Goal: Task Accomplishment & Management: Manage account settings

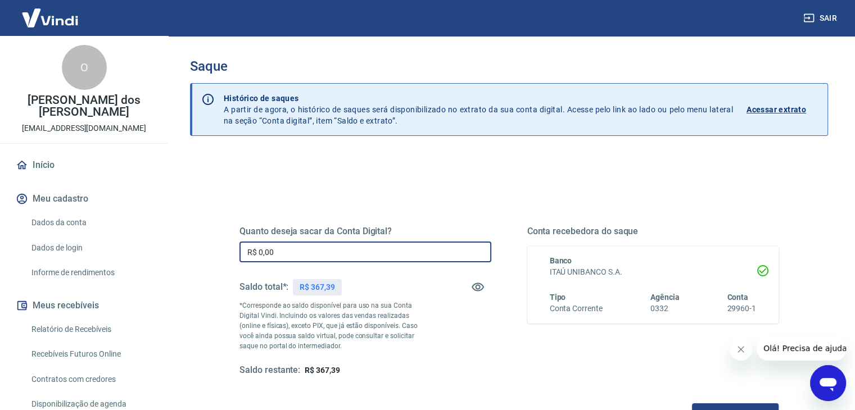
click at [300, 247] on input "R$ 0,00" at bounding box center [366, 252] width 252 height 21
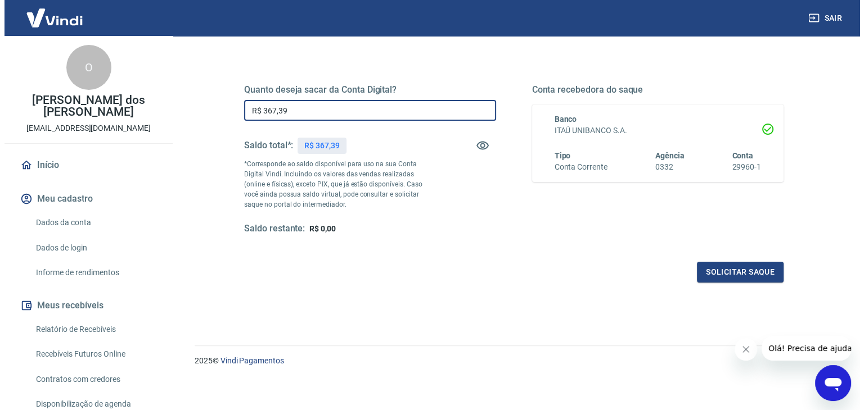
scroll to position [145, 0]
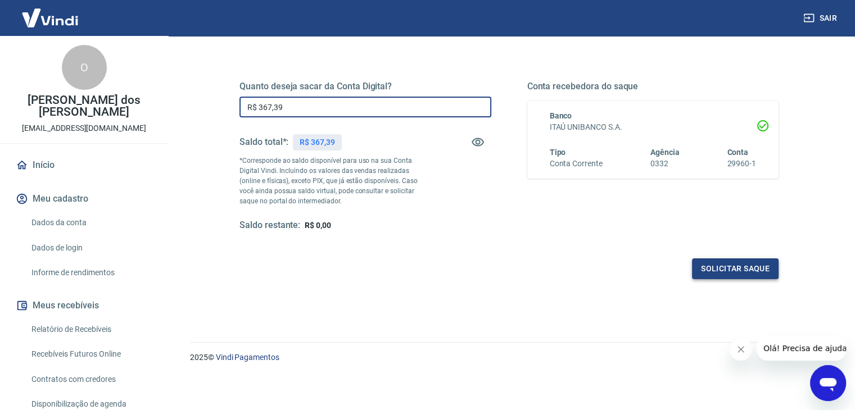
type input "R$ 367,39"
click at [712, 270] on button "Solicitar saque" at bounding box center [735, 269] width 87 height 21
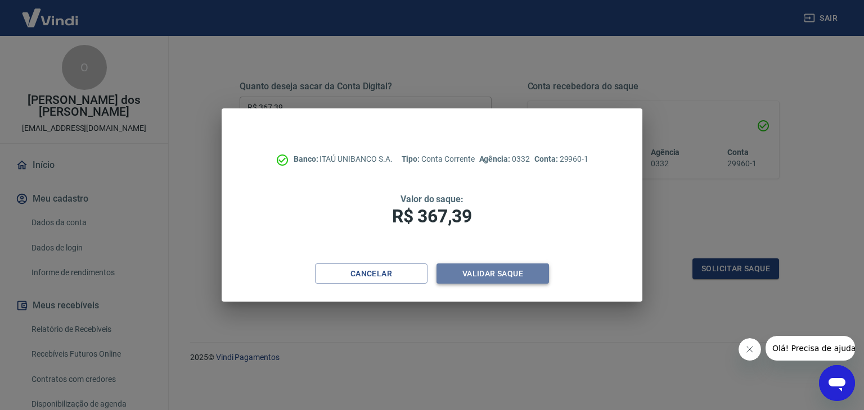
click at [482, 279] on button "Validar saque" at bounding box center [492, 274] width 112 height 21
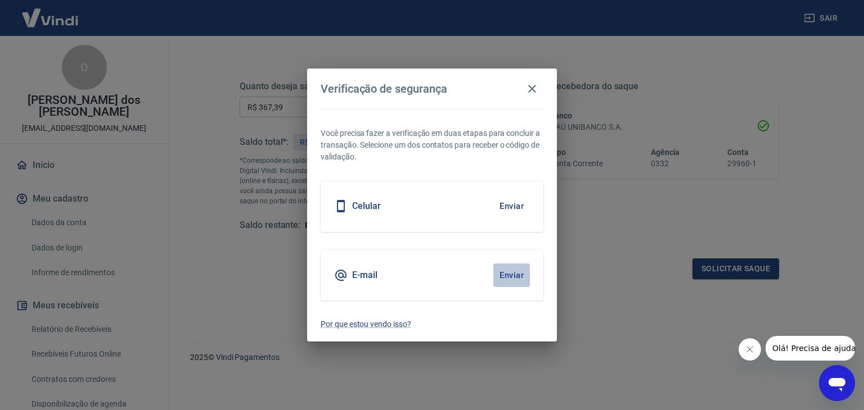
click at [511, 275] on button "Enviar" at bounding box center [511, 276] width 37 height 24
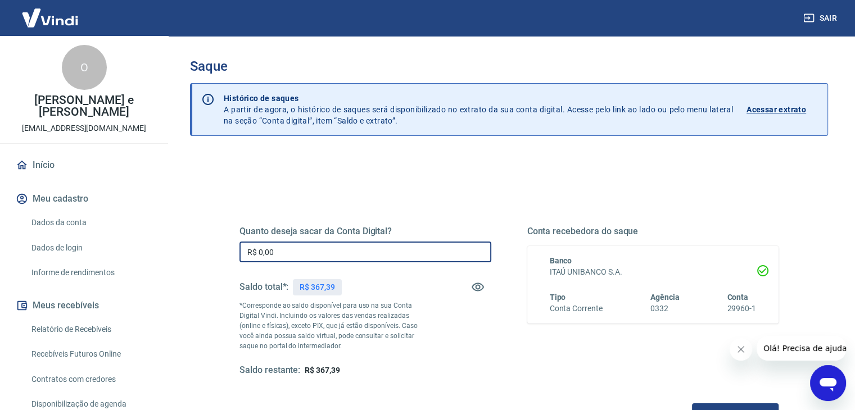
click at [337, 248] on input "R$ 0,00" at bounding box center [366, 252] width 252 height 21
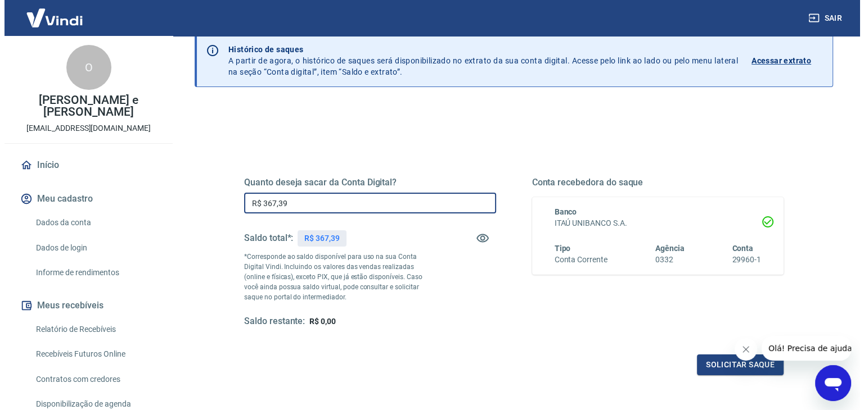
scroll to position [33, 0]
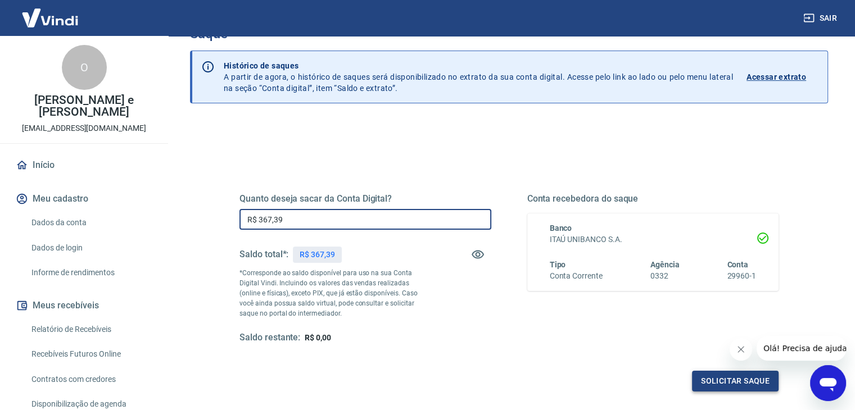
type input "R$ 367,39"
click at [712, 384] on button "Solicitar saque" at bounding box center [735, 381] width 87 height 21
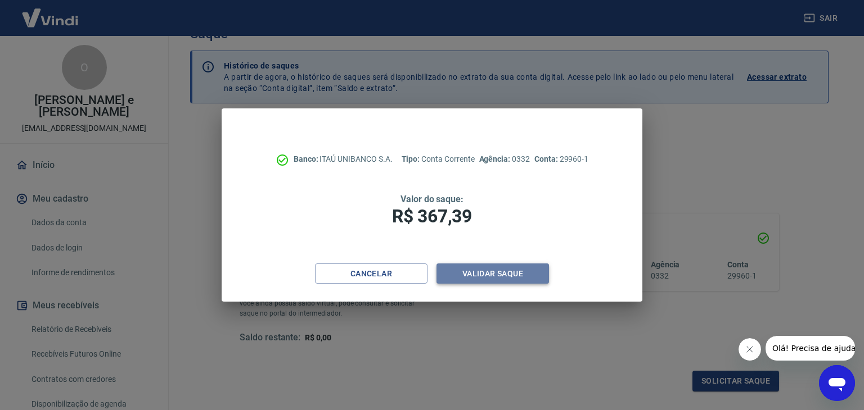
click at [486, 275] on button "Validar saque" at bounding box center [492, 274] width 112 height 21
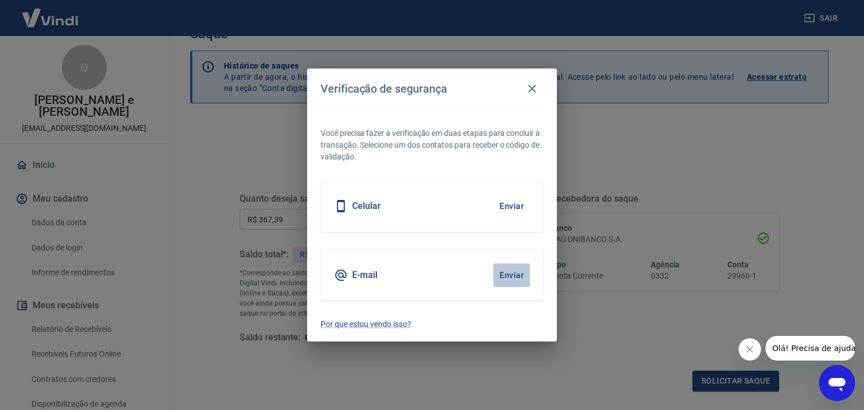
click at [510, 274] on button "Enviar" at bounding box center [511, 276] width 37 height 24
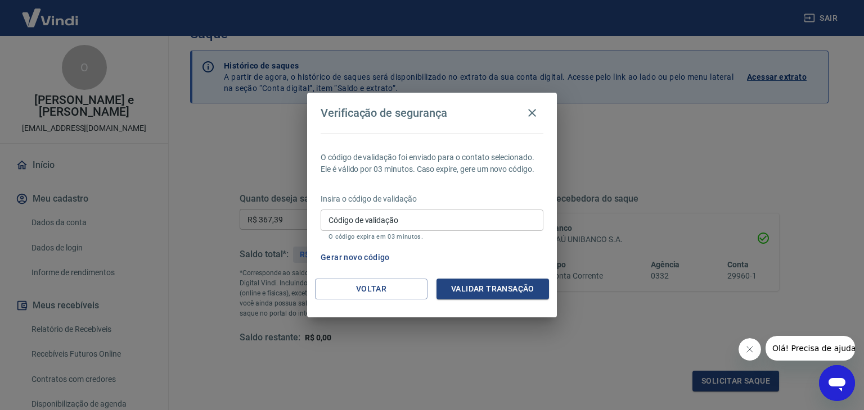
click at [391, 223] on input "Código de validação" at bounding box center [431, 220] width 223 height 21
paste input "833901"
type input "833901"
click at [475, 293] on button "Validar transação" at bounding box center [492, 289] width 112 height 21
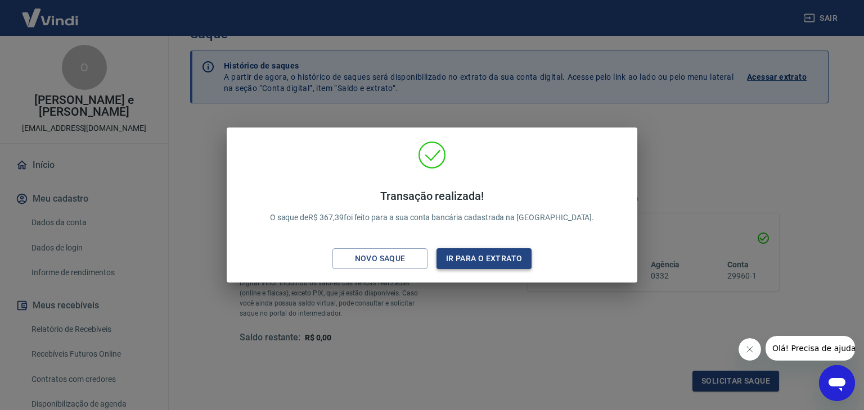
click at [463, 261] on button "Ir para o extrato" at bounding box center [483, 258] width 95 height 21
